Goal: Find specific page/section: Find specific page/section

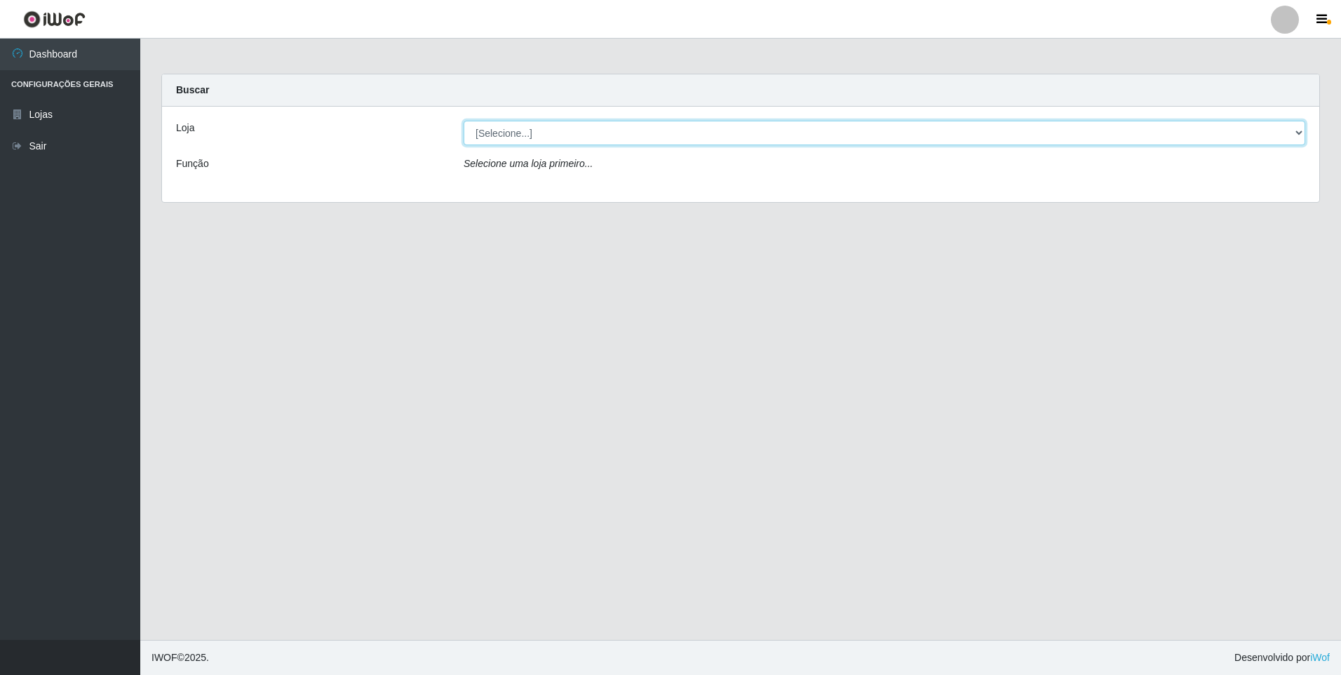
click at [1300, 130] on select "[Selecione...] Extrabom - Loja 01 Centro de Distribuição" at bounding box center [885, 133] width 842 height 25
select select "435"
click at [464, 121] on select "[Selecione...] Extrabom - Loja 01 Centro de Distribuição" at bounding box center [885, 133] width 842 height 25
click at [1300, 133] on select "[Selecione...] Extrabom - Loja 01 Centro de Distribuição" at bounding box center [885, 133] width 842 height 25
select select "435"
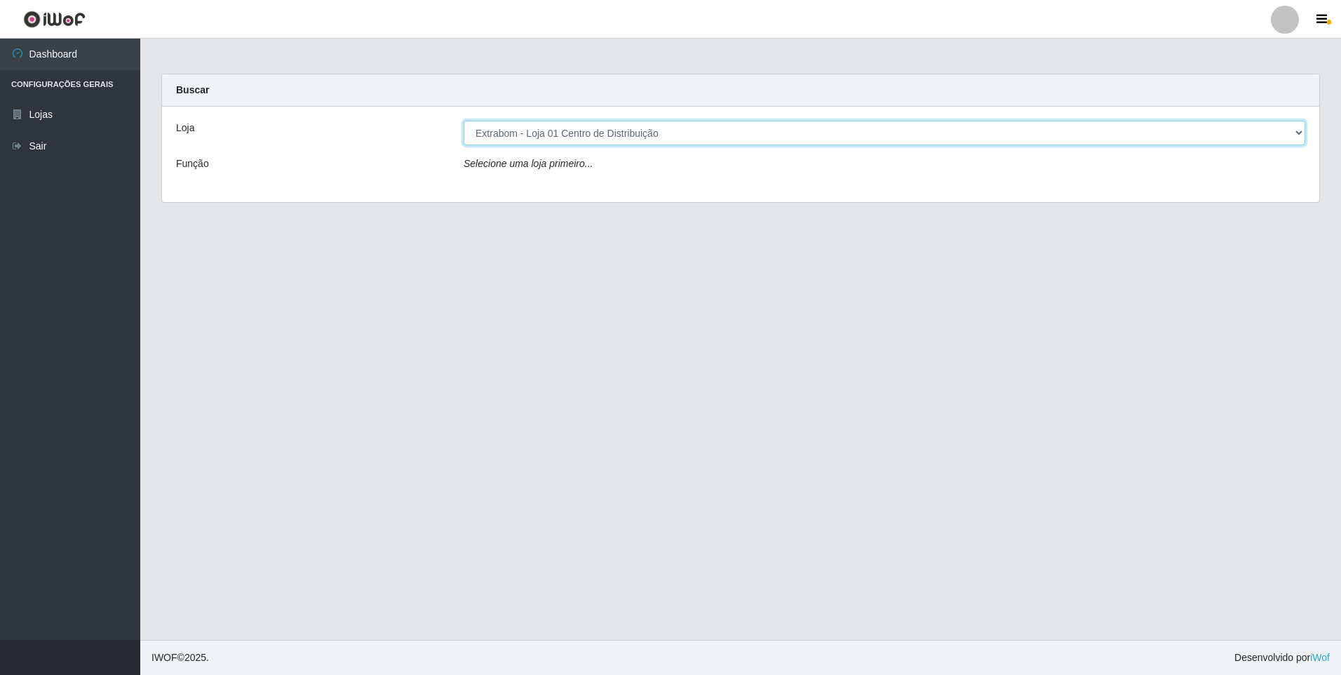
click at [464, 121] on select "[Selecione...] Extrabom - Loja 01 Centro de Distribuição" at bounding box center [885, 133] width 842 height 25
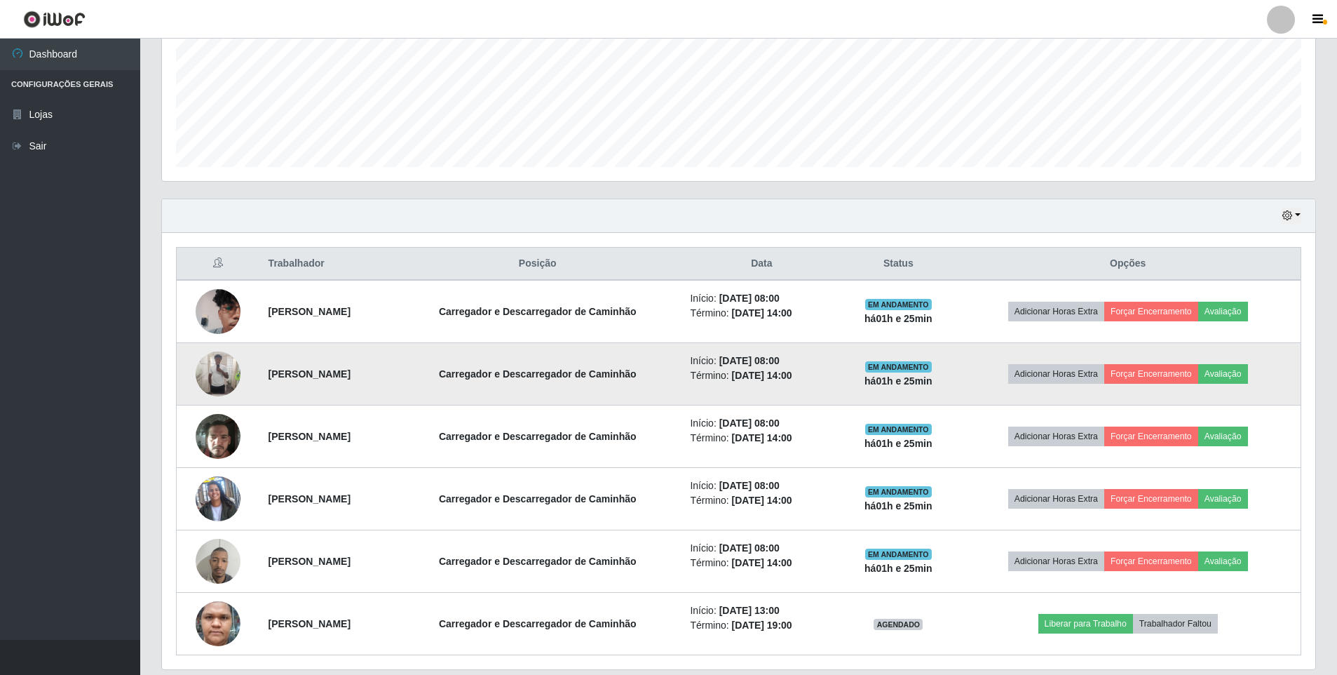
scroll to position [311, 0]
